Goal: Task Accomplishment & Management: Manage account settings

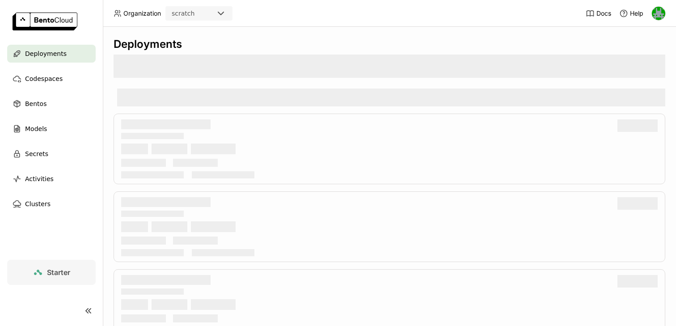
click at [220, 8] on icon at bounding box center [221, 13] width 11 height 11
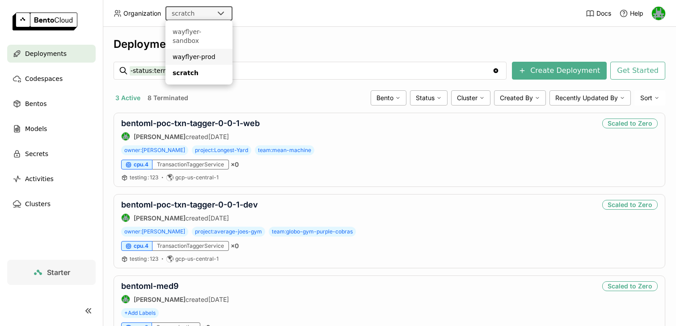
click at [200, 52] on div "wayflyer-prod" at bounding box center [199, 56] width 53 height 9
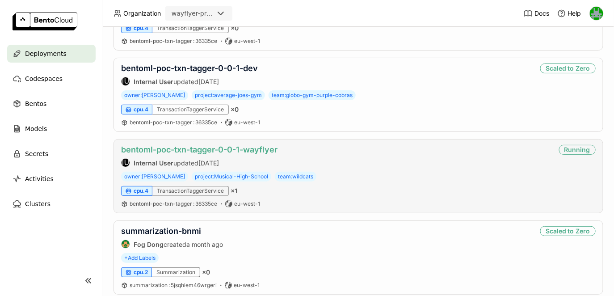
scroll to position [975, 0]
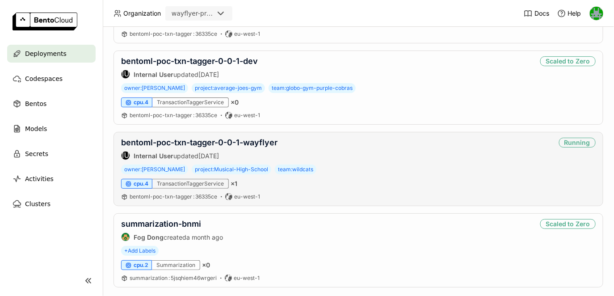
click at [244, 146] on div "bentoml-poc-txn-tagger-0-0-1-wayflyer IU Internal User updated 20 days ago" at bounding box center [199, 149] width 157 height 22
click at [250, 140] on link "bentoml-poc-txn-tagger-0-0-1-wayflyer" at bounding box center [199, 142] width 157 height 9
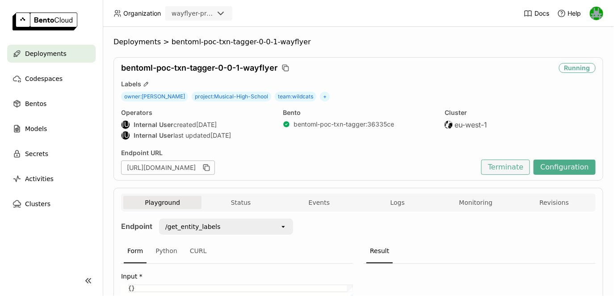
click at [504, 169] on button "Terminate" at bounding box center [506, 167] width 49 height 15
click at [465, 38] on div "Terminate Deployment This will terminate this running deployment and the endpoi…" at bounding box center [307, 148] width 614 height 296
click at [51, 55] on span "Deployments" at bounding box center [46, 53] width 42 height 11
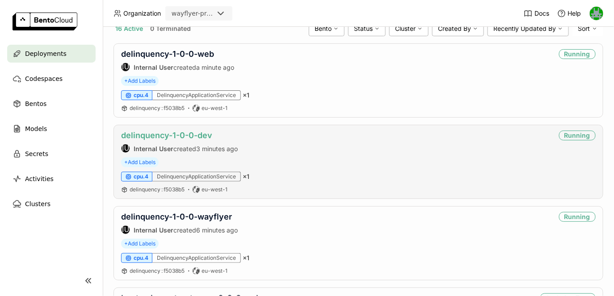
scroll to position [176, 0]
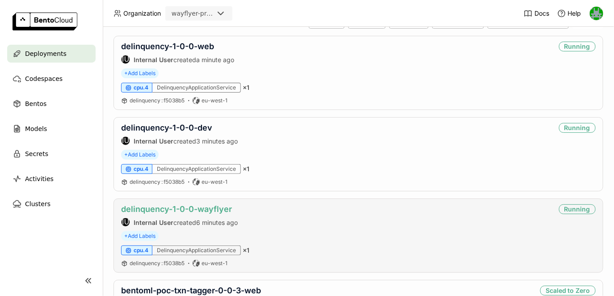
click at [169, 209] on link "delinquency-1-0-0-wayflyer" at bounding box center [176, 208] width 111 height 9
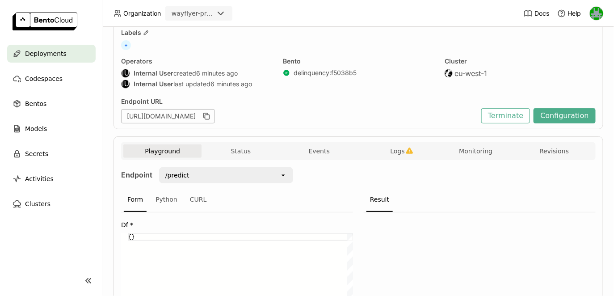
scroll to position [42, 0]
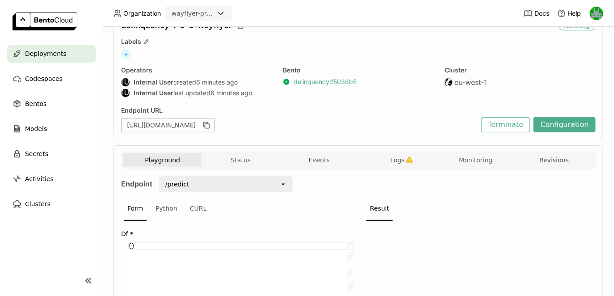
click at [312, 81] on link "delinquency : f5038b5" at bounding box center [325, 82] width 63 height 8
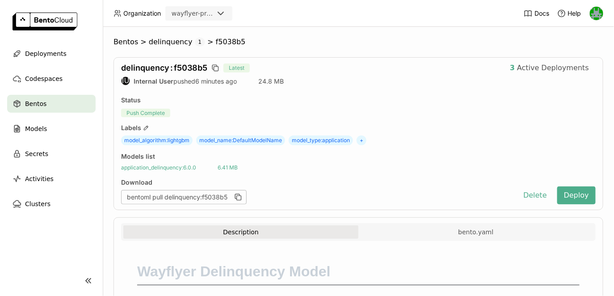
click at [176, 165] on span "application_delinquency : 6.0.0" at bounding box center [158, 167] width 75 height 7
click at [59, 53] on span "Deployments" at bounding box center [46, 53] width 42 height 11
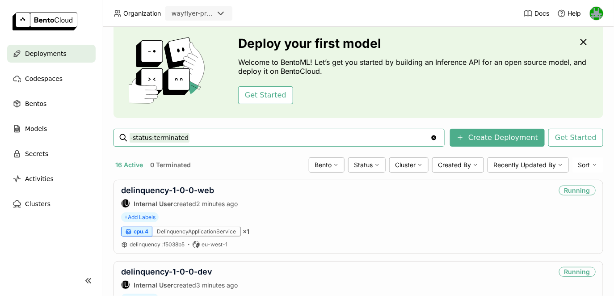
scroll to position [44, 0]
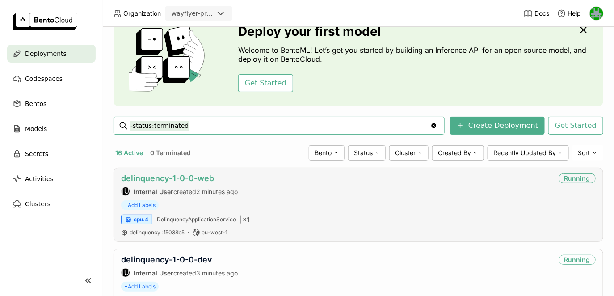
click at [175, 178] on link "delinquency-1-0-0-web" at bounding box center [167, 178] width 93 height 9
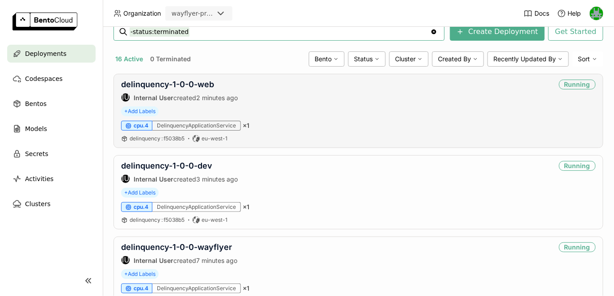
scroll to position [165, 0]
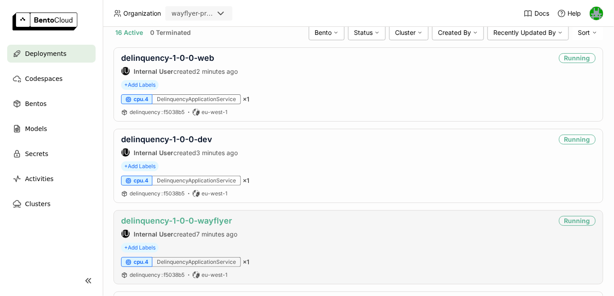
click at [189, 220] on link "delinquency-1-0-0-wayflyer" at bounding box center [176, 220] width 111 height 9
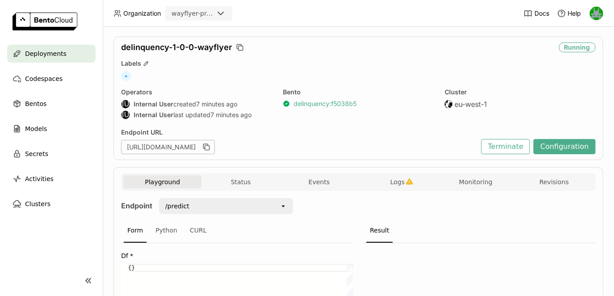
click at [314, 106] on link "delinquency : f5038b5" at bounding box center [325, 104] width 63 height 8
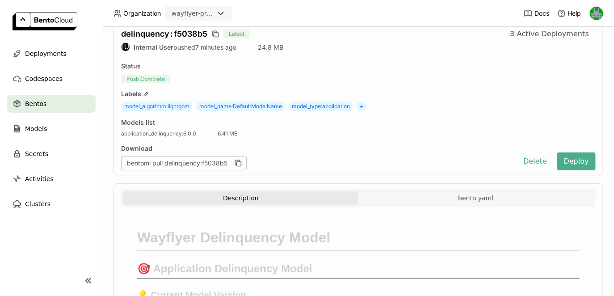
scroll to position [52, 0]
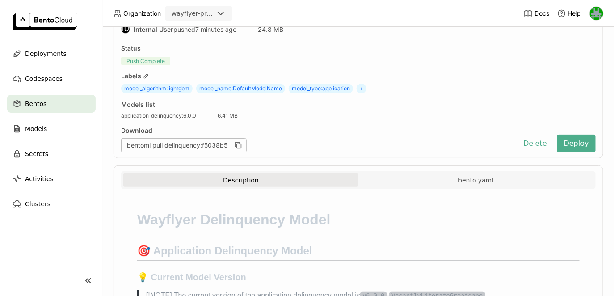
click at [165, 110] on div "Models list application_delinquency : 6.0.0 6.41 MB" at bounding box center [358, 110] width 475 height 19
click at [162, 113] on span "application_delinquency : 6.0.0" at bounding box center [158, 115] width 75 height 7
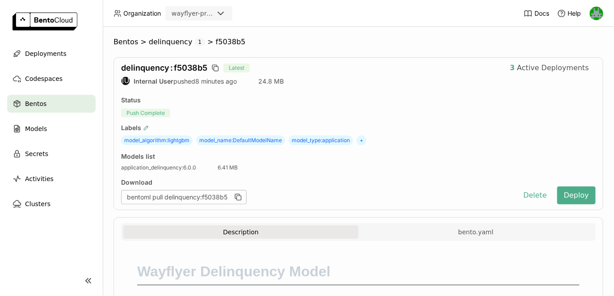
click at [144, 126] on icon "button" at bounding box center [146, 128] width 6 height 6
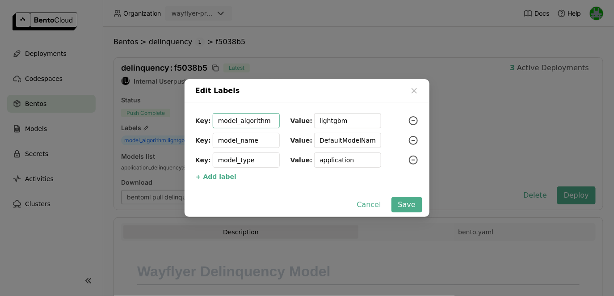
click at [246, 122] on input "model_algorithm" at bounding box center [246, 121] width 56 height 14
click at [322, 136] on input "DefaultModelName" at bounding box center [348, 140] width 56 height 14
click at [322, 137] on input "DefaultModelName" at bounding box center [348, 140] width 56 height 14
click at [350, 136] on input "DefaultModelName" at bounding box center [348, 140] width 56 height 14
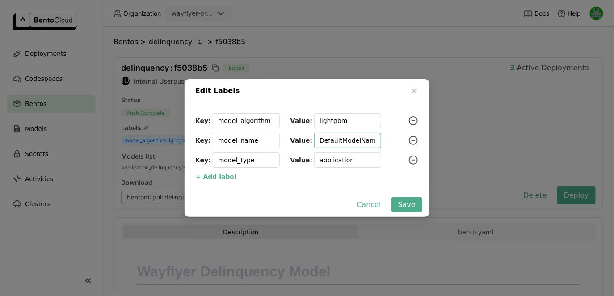
click at [350, 136] on input "DefaultModelName" at bounding box center [348, 140] width 56 height 14
paste input "VacantlyLiterateGreatdan"
type input "VacantlyLiterateGreatdane"
click at [330, 160] on input "application" at bounding box center [348, 160] width 56 height 14
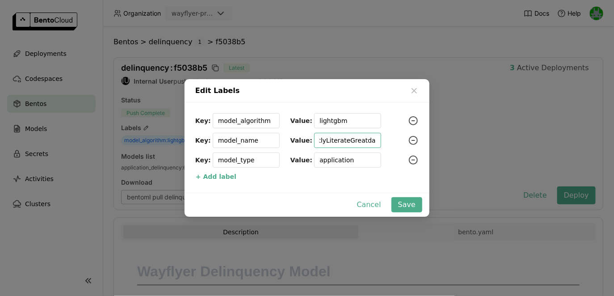
scroll to position [0, 0]
click at [330, 160] on input "application" at bounding box center [348, 160] width 56 height 14
click at [327, 121] on input "lightgbm" at bounding box center [348, 121] width 56 height 14
click at [326, 123] on input "lightgbm" at bounding box center [348, 121] width 56 height 14
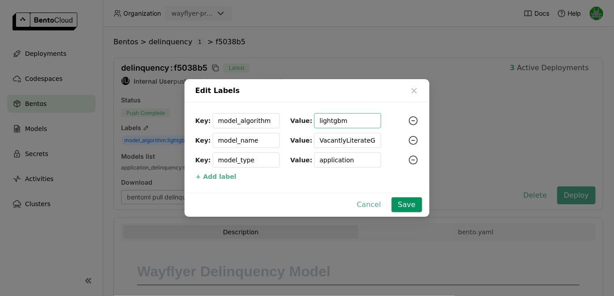
click at [404, 201] on button "Save" at bounding box center [407, 204] width 31 height 15
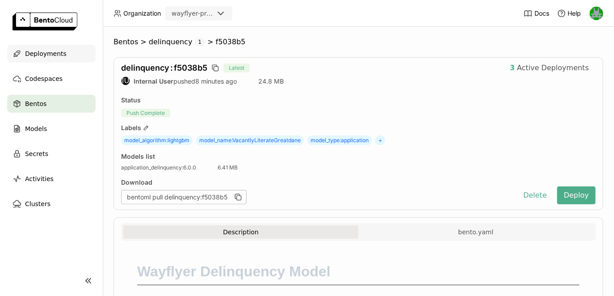
click at [51, 54] on span "Deployments" at bounding box center [46, 53] width 42 height 11
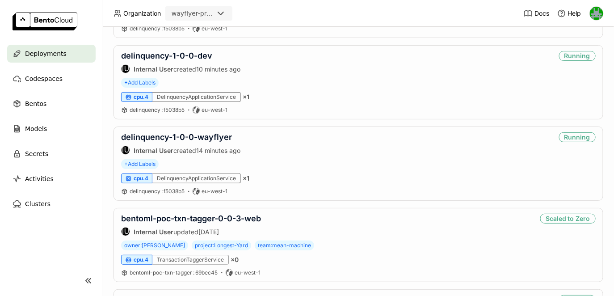
scroll to position [249, 0]
